Goal: Consume media (video, audio): Consume media (video, audio)

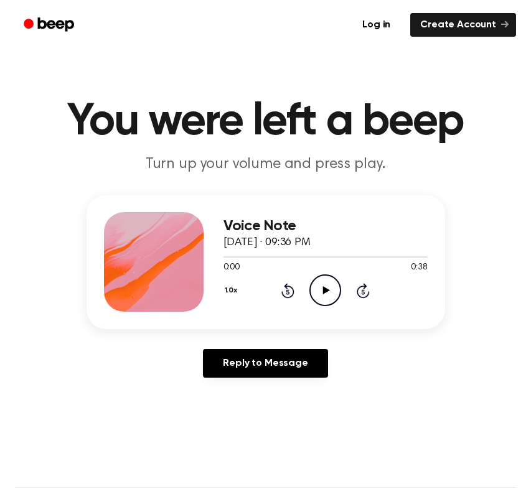
click at [321, 284] on icon "Play Audio" at bounding box center [325, 290] width 32 height 32
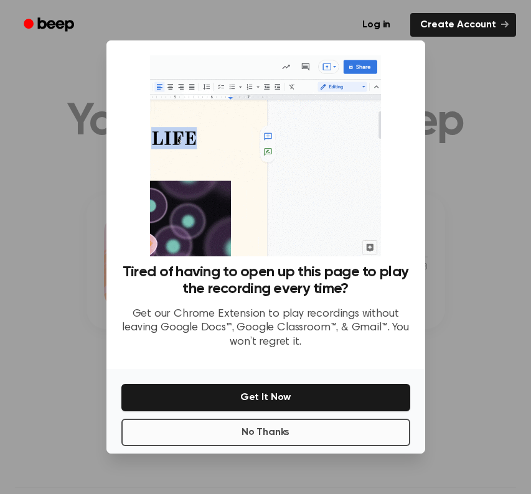
click at [286, 433] on button "No Thanks" at bounding box center [265, 432] width 289 height 27
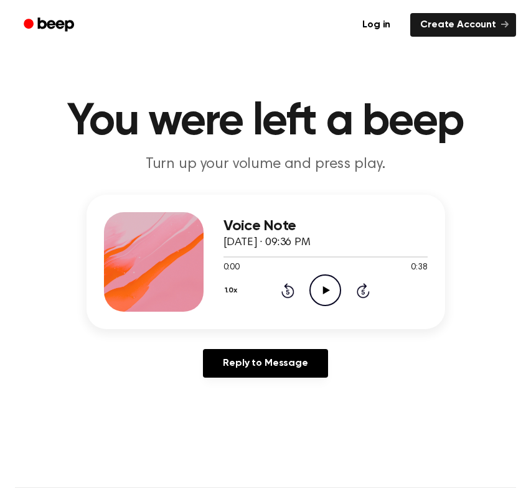
click at [329, 287] on icon "Play Audio" at bounding box center [325, 290] width 32 height 32
click at [325, 293] on icon at bounding box center [326, 290] width 7 height 8
click at [289, 291] on icon "Rewind 5 seconds" at bounding box center [288, 290] width 14 height 16
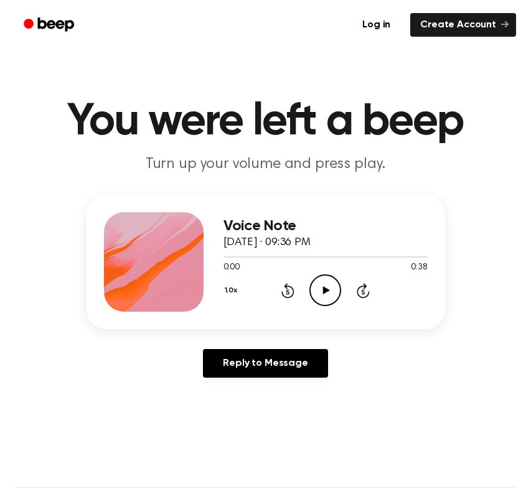
click at [364, 293] on icon at bounding box center [363, 291] width 3 height 5
click at [325, 290] on icon at bounding box center [326, 290] width 7 height 8
click at [324, 291] on icon at bounding box center [326, 290] width 7 height 8
click at [285, 285] on icon "Rewind 5 seconds" at bounding box center [288, 290] width 14 height 16
click at [287, 288] on icon at bounding box center [287, 290] width 13 height 15
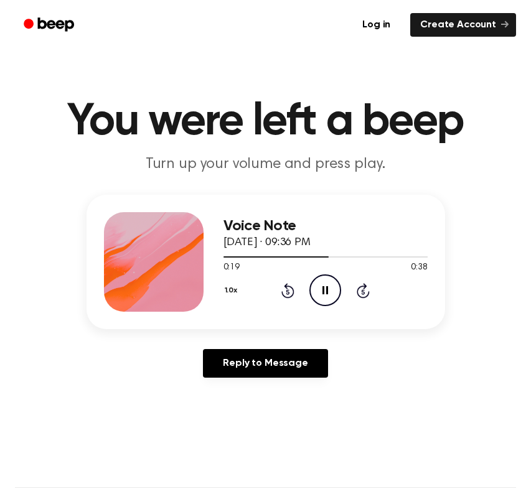
click at [287, 288] on icon at bounding box center [287, 290] width 13 height 15
